Goal: Find specific page/section: Find specific page/section

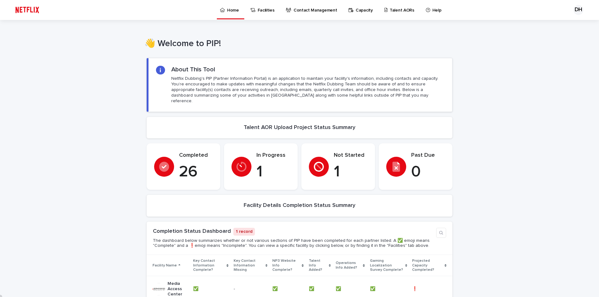
click at [305, 11] on p "Contact Management" at bounding box center [314, 6] width 43 height 13
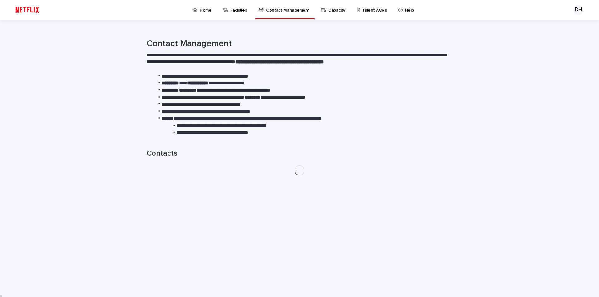
click at [338, 11] on p "Capacity" at bounding box center [336, 6] width 17 height 13
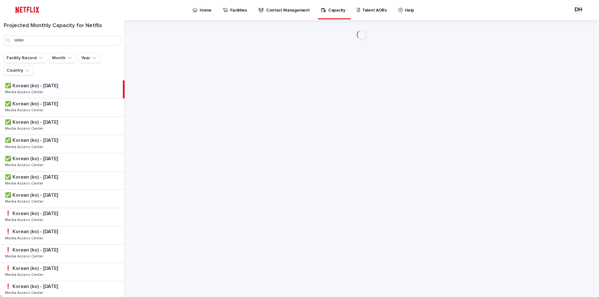
click at [362, 12] on p "Talent AORs" at bounding box center [374, 6] width 25 height 13
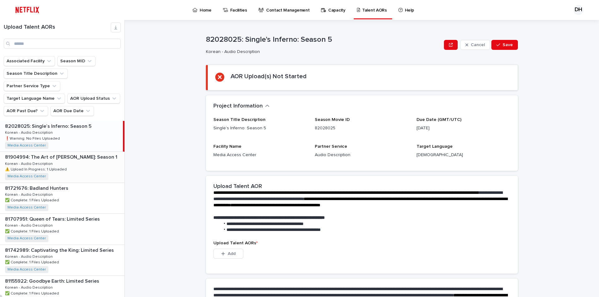
click at [71, 152] on div "81904994: The Art of [PERSON_NAME]: Season 1 81904994: The Art of [PERSON_NAME]…" at bounding box center [62, 167] width 124 height 31
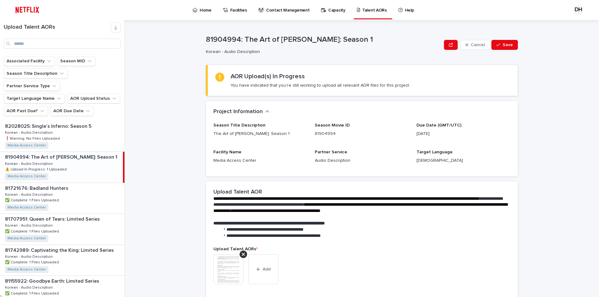
click at [172, 144] on div "**********" at bounding box center [365, 158] width 466 height 277
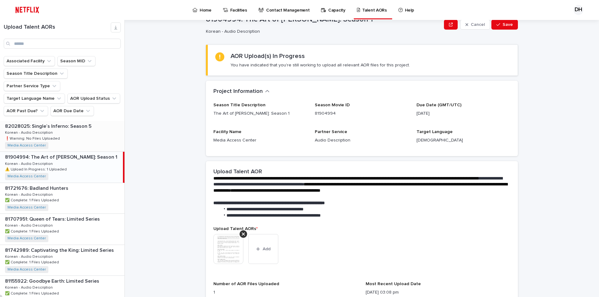
scroll to position [31, 0]
